Goal: Task Accomplishment & Management: Use online tool/utility

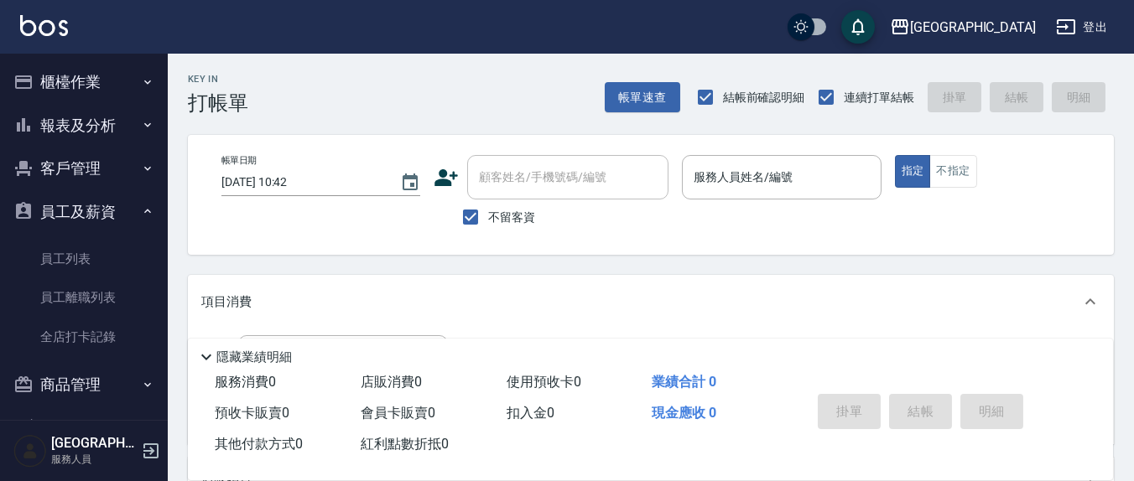
click at [78, 170] on button "客戶管理" at bounding box center [84, 169] width 154 height 44
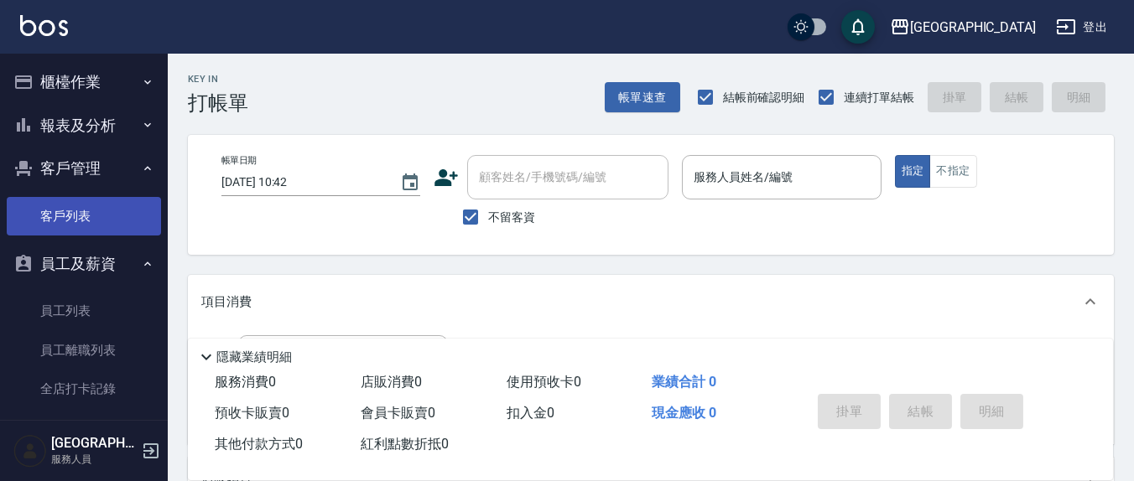
click at [61, 202] on link "客戶列表" at bounding box center [84, 216] width 154 height 39
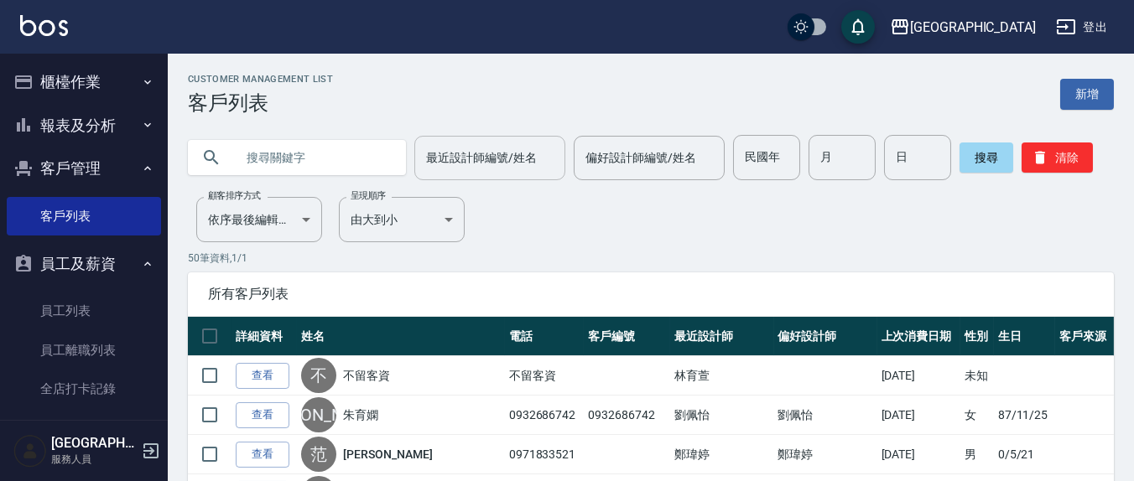
click at [458, 152] on div "最近設計師編號/姓名 最近設計師編號/姓名" at bounding box center [489, 158] width 151 height 44
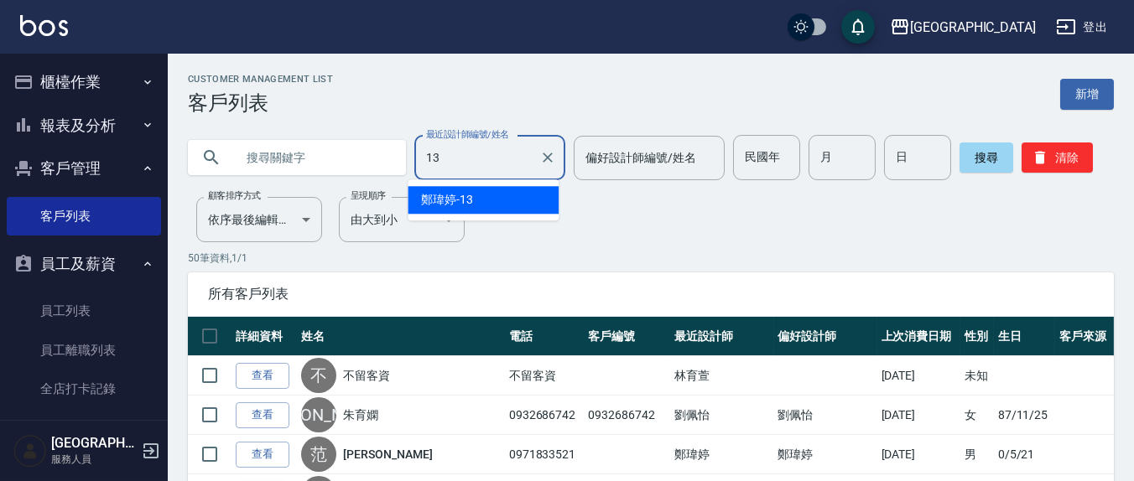
click at [471, 206] on div "鄭瑋婷 -13" at bounding box center [482, 200] width 151 height 28
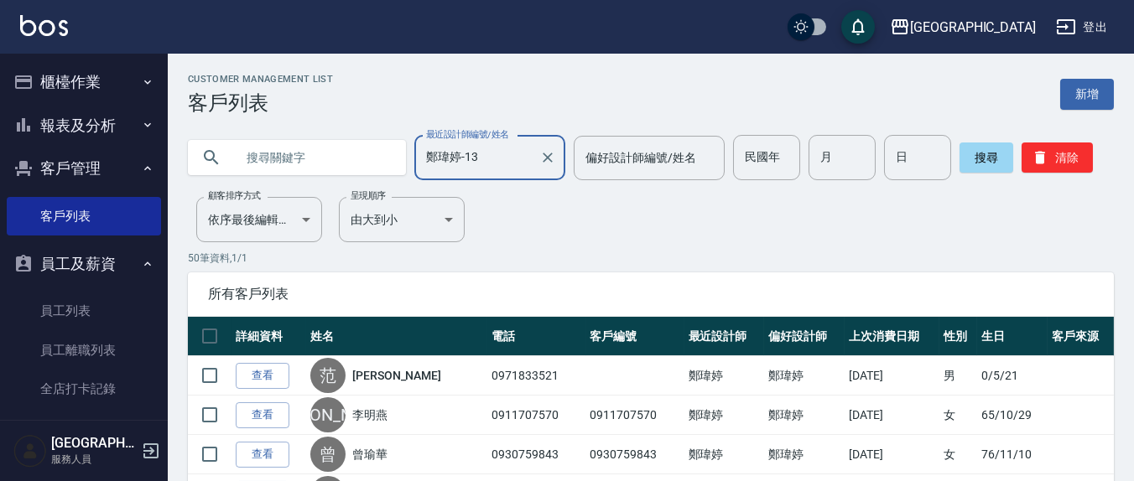
type input "鄭瑋婷-13"
click at [319, 151] on input "text" at bounding box center [314, 157] width 158 height 45
type input "6"
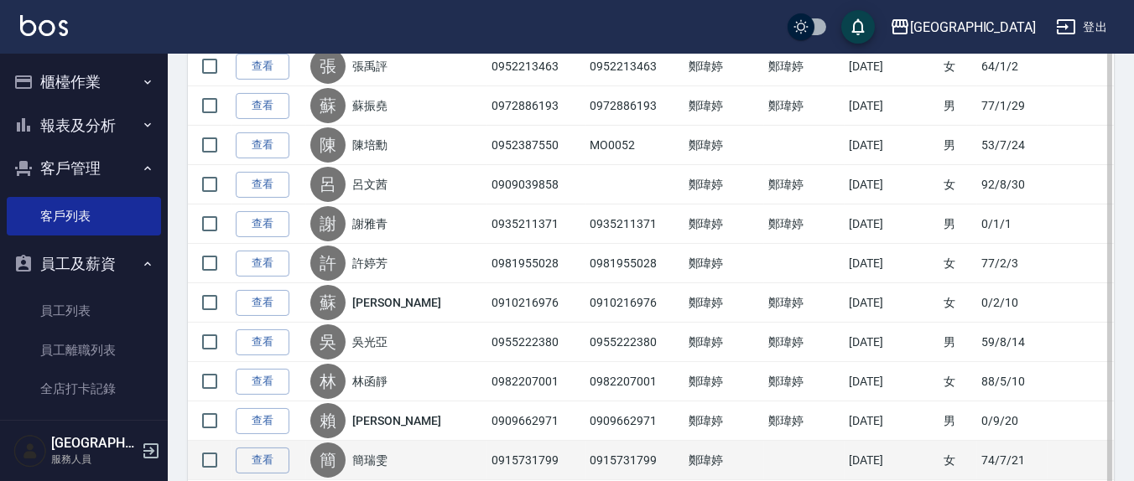
scroll to position [1397, 0]
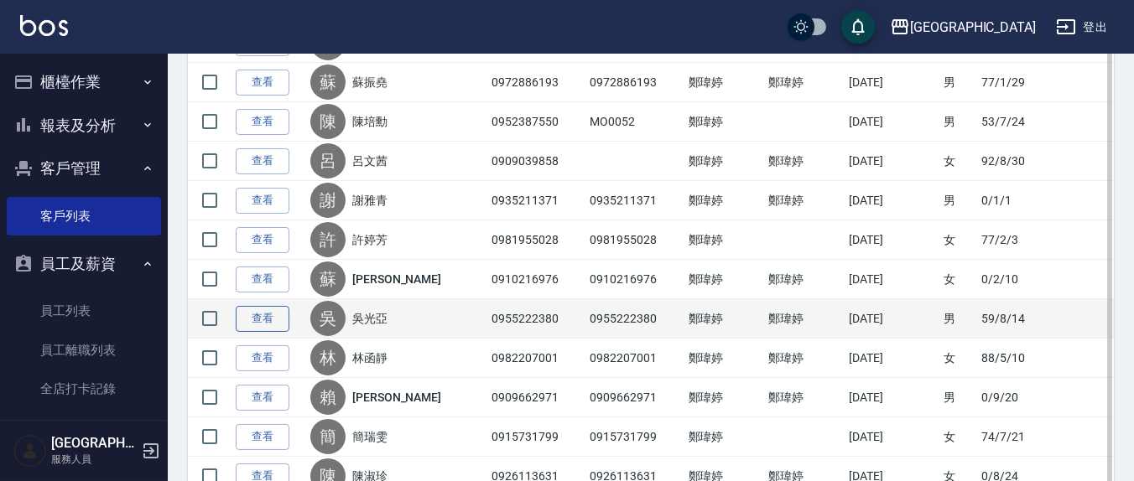
click at [254, 309] on link "查看" at bounding box center [263, 319] width 54 height 26
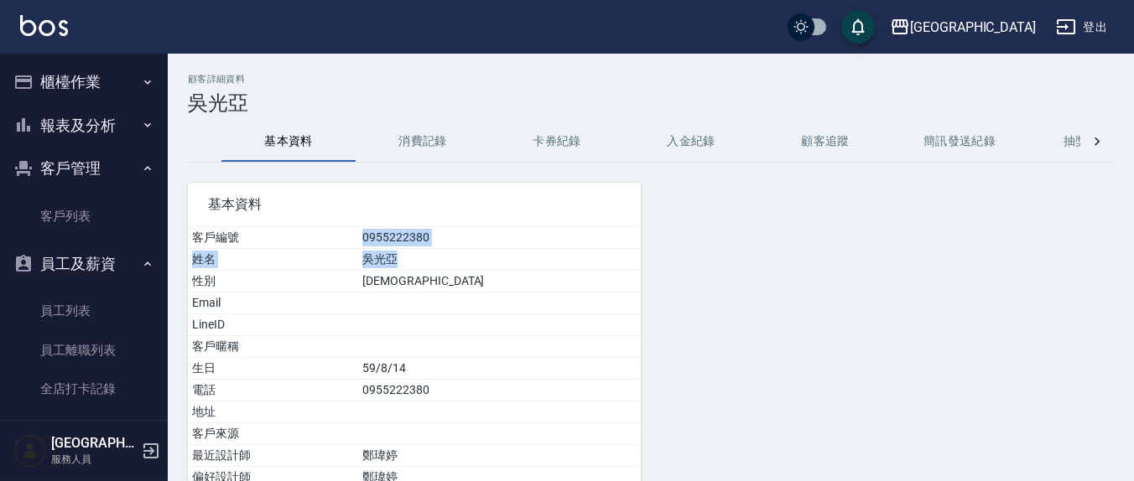
drag, startPoint x: 496, startPoint y: 252, endPoint x: 401, endPoint y: 228, distance: 98.6
click at [401, 228] on tbody "客戶編號 0955222380 姓名 吳光亞 性別 [DEMOGRAPHIC_DATA] Email LineID 客戶暱稱 生日 59/8/14 電話 [P…" at bounding box center [414, 379] width 453 height 305
click at [512, 243] on td "0955222380" at bounding box center [499, 238] width 283 height 22
drag, startPoint x: 529, startPoint y: 220, endPoint x: 278, endPoint y: 182, distance: 253.5
click at [278, 183] on div "基本資料" at bounding box center [414, 205] width 453 height 44
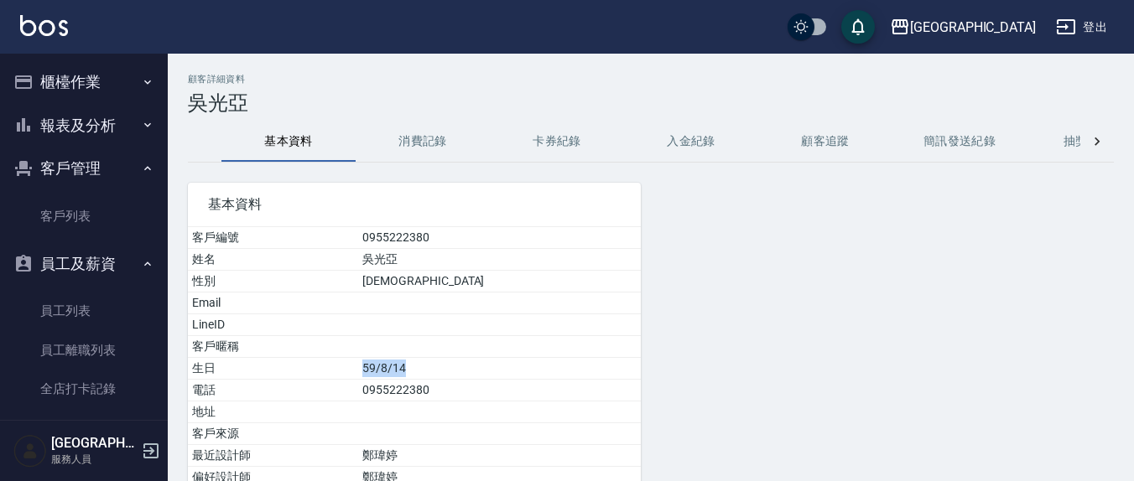
drag, startPoint x: 504, startPoint y: 374, endPoint x: 416, endPoint y: 360, distance: 89.2
click at [385, 366] on tr "生日 59/8/14" at bounding box center [414, 369] width 453 height 22
click at [471, 361] on td "59/8/14" at bounding box center [499, 369] width 283 height 22
drag, startPoint x: 437, startPoint y: 365, endPoint x: 516, endPoint y: 371, distance: 79.9
click at [516, 371] on tr "生日 59/8/14" at bounding box center [414, 369] width 453 height 22
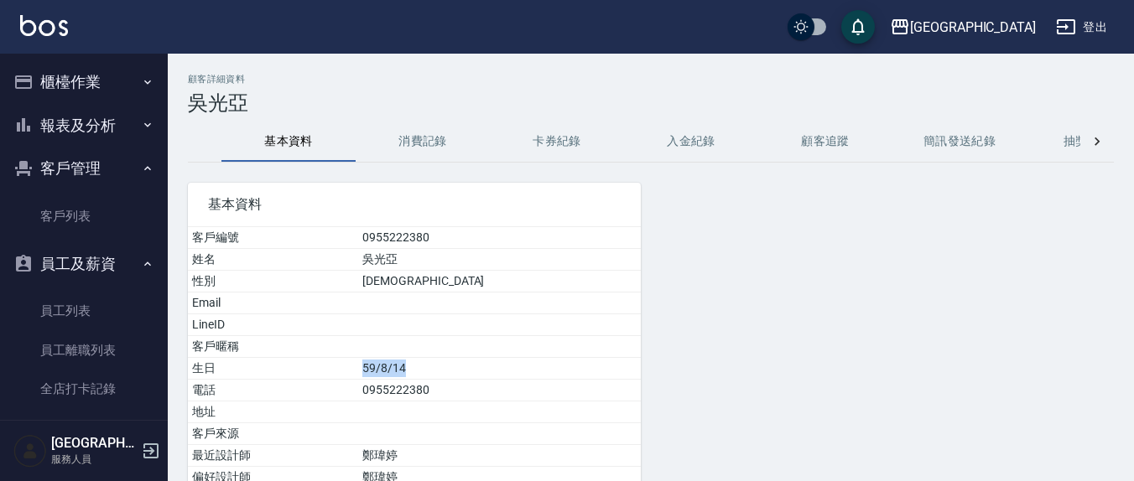
click at [542, 371] on td "59/8/14" at bounding box center [499, 369] width 283 height 22
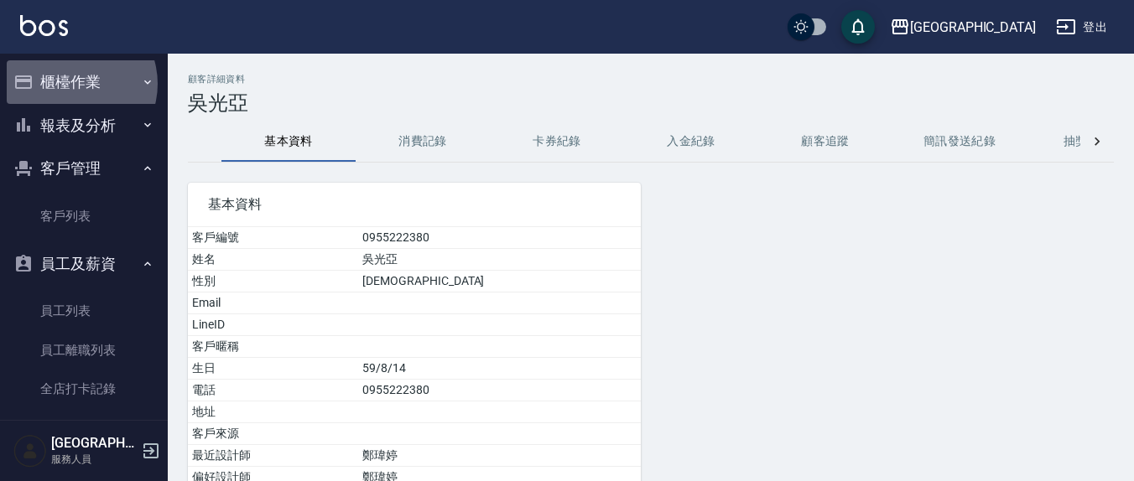
click at [71, 84] on button "櫃檯作業" at bounding box center [84, 82] width 154 height 44
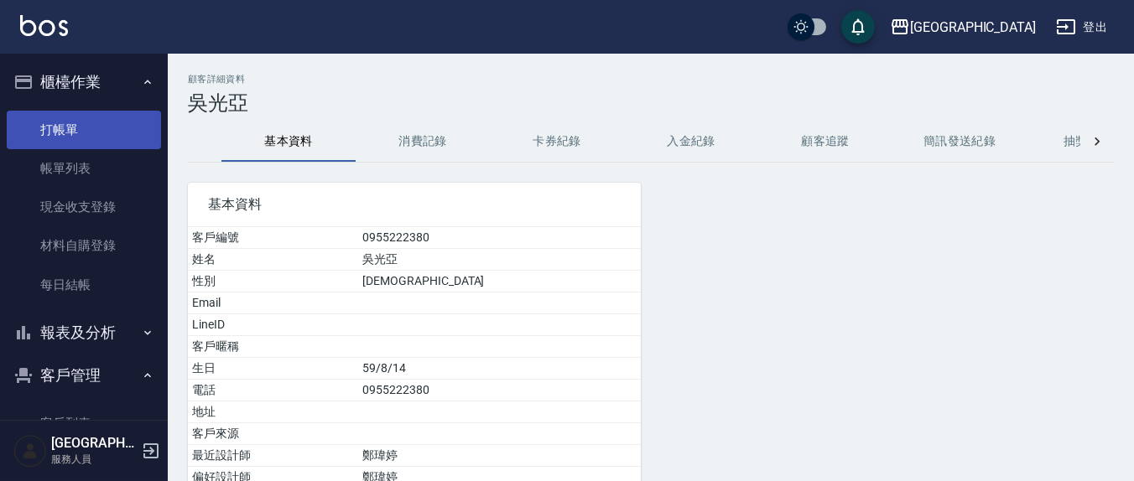
click at [81, 117] on link "打帳單" at bounding box center [84, 130] width 154 height 39
